Goal: Task Accomplishment & Management: Manage account settings

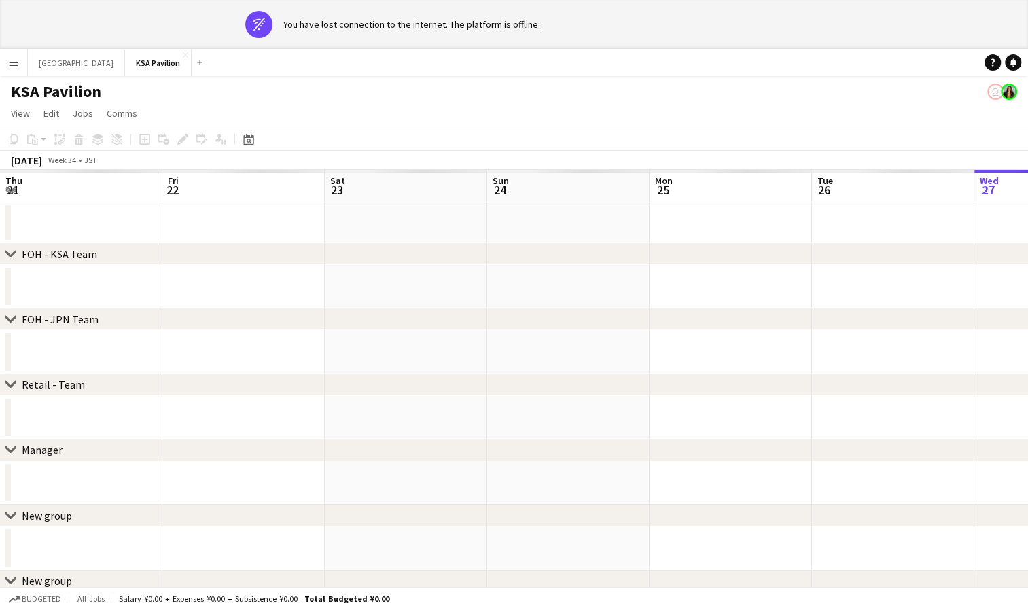
scroll to position [0, 325]
click at [12, 68] on button "Menu" at bounding box center [13, 62] width 27 height 27
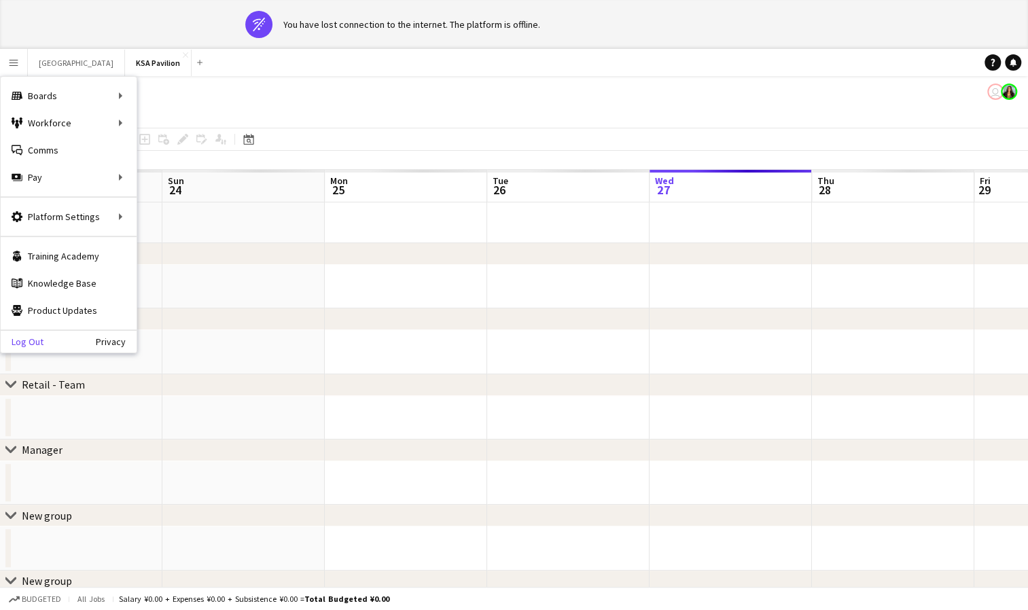
click at [29, 344] on link "Log Out" at bounding box center [22, 341] width 43 height 11
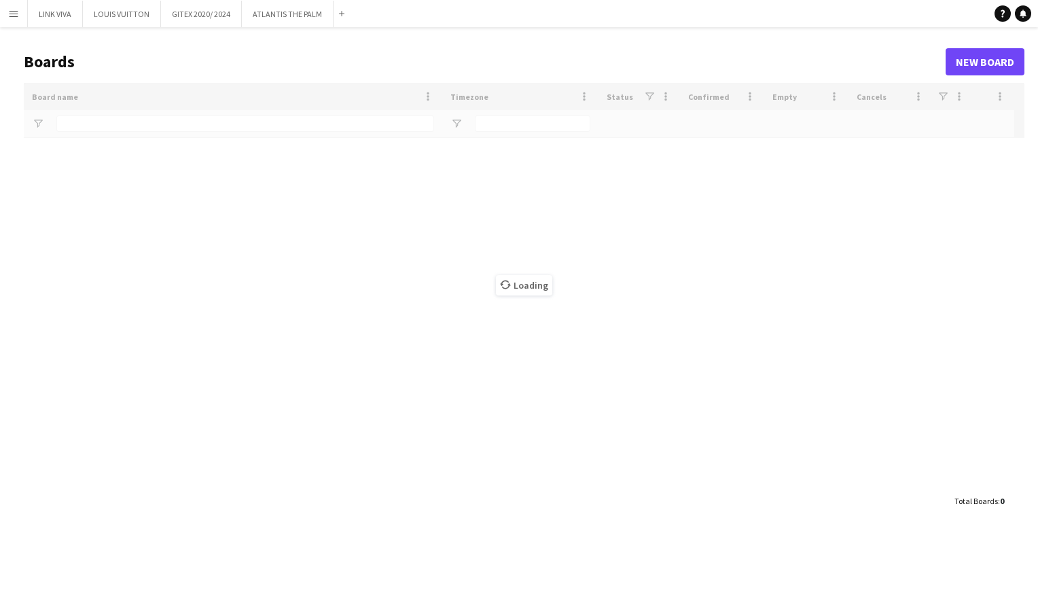
click at [17, 16] on app-icon "Menu" at bounding box center [13, 13] width 11 height 11
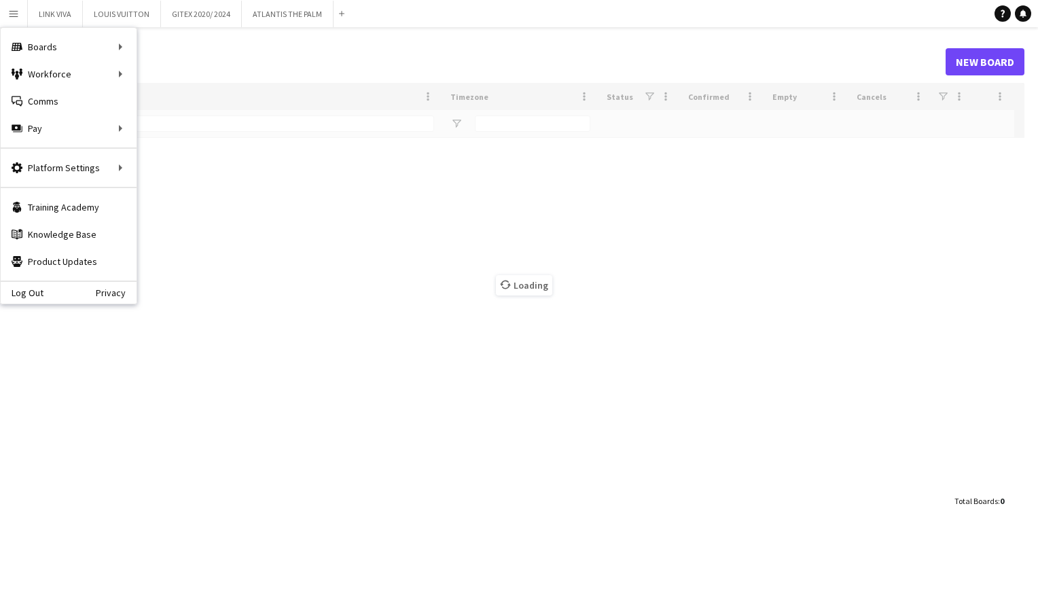
click at [17, 16] on app-icon "Menu" at bounding box center [13, 13] width 11 height 11
type input "*****"
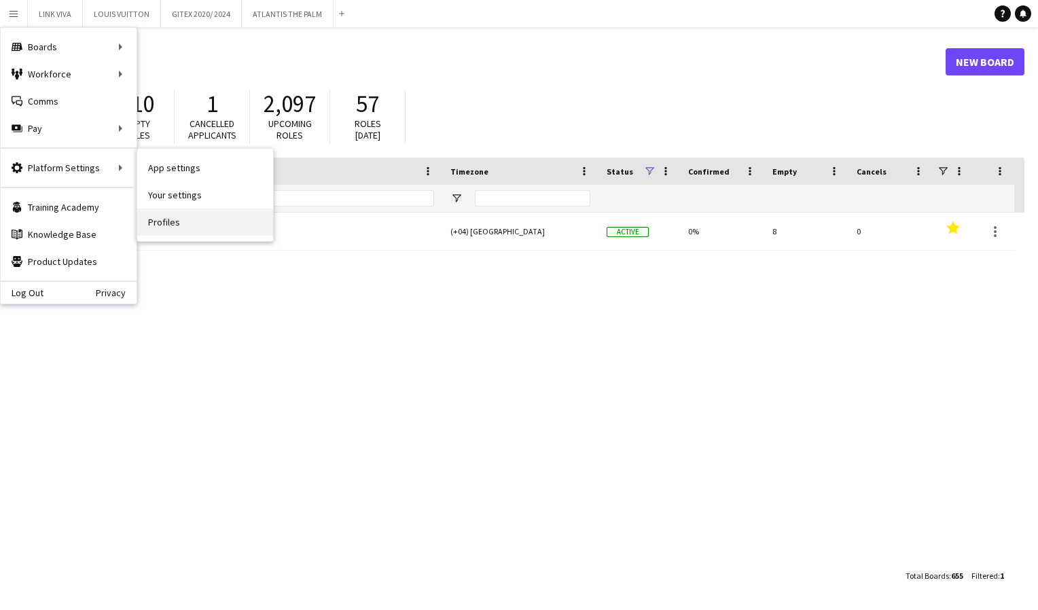
click at [169, 217] on link "Profiles" at bounding box center [205, 222] width 136 height 27
